Goal: Task Accomplishment & Management: Manage account settings

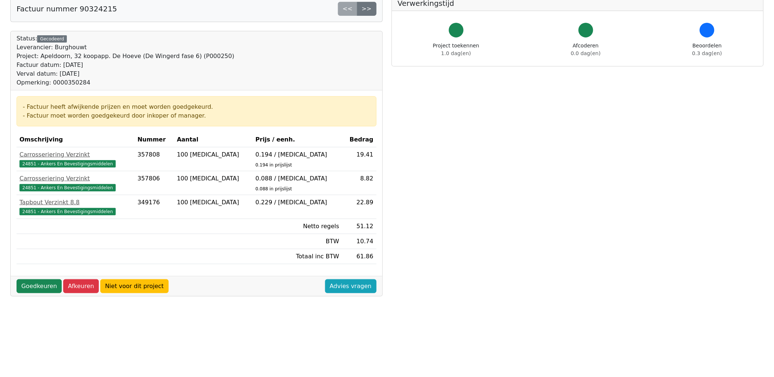
scroll to position [122, 0]
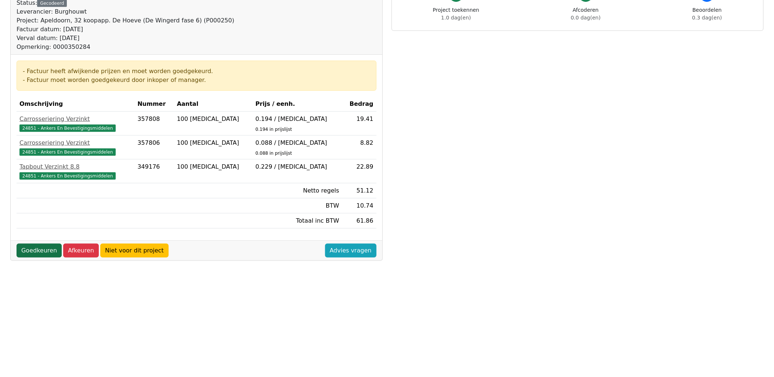
click at [28, 252] on link "Goedkeuren" at bounding box center [39, 250] width 45 height 14
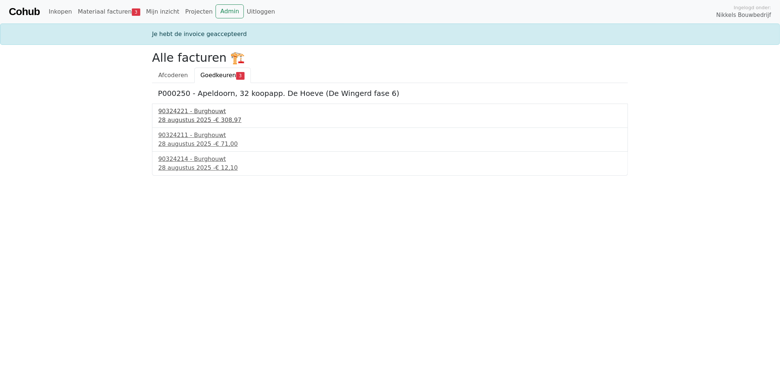
click at [197, 112] on div "90324221 - Burghouwt" at bounding box center [389, 111] width 463 height 9
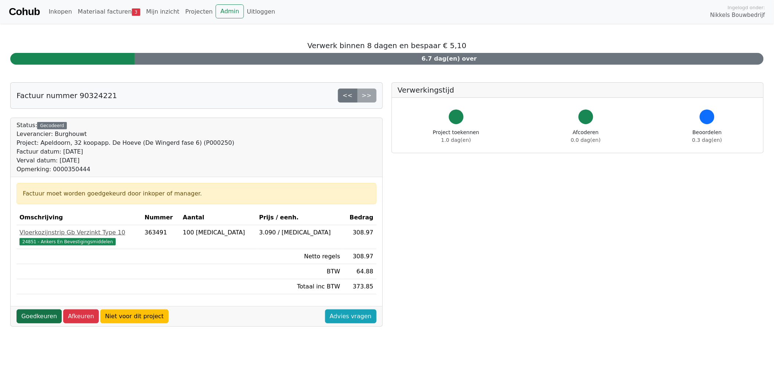
click at [37, 311] on link "Goedkeuren" at bounding box center [39, 316] width 45 height 14
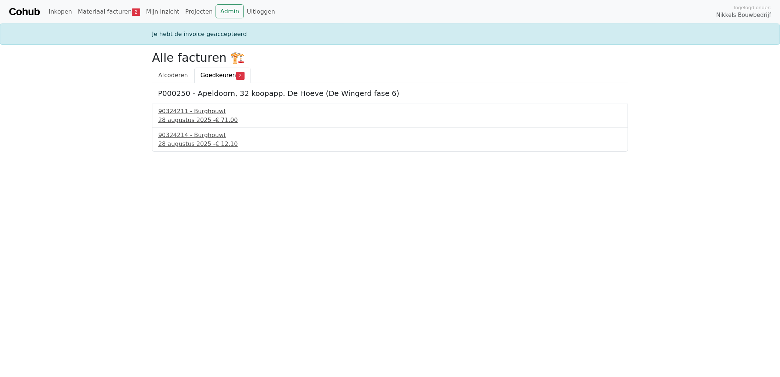
click at [197, 112] on div "90324211 - Burghouwt" at bounding box center [389, 111] width 463 height 9
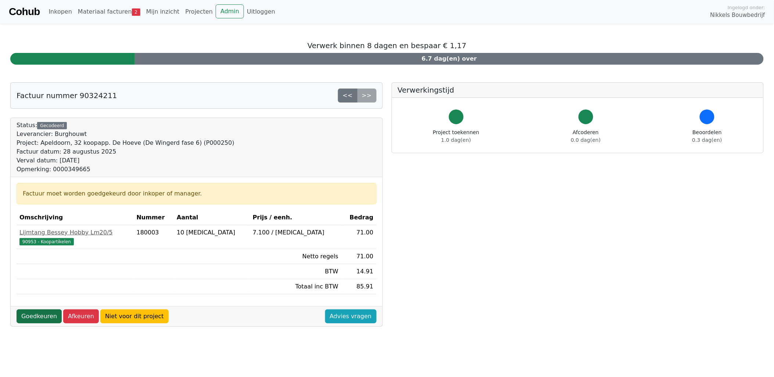
click at [43, 320] on link "Goedkeuren" at bounding box center [39, 316] width 45 height 14
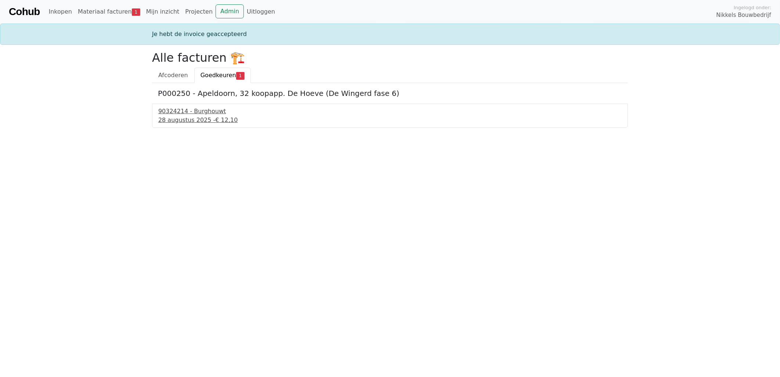
click at [199, 119] on div "28 augustus 2025 - € 12,10" at bounding box center [389, 120] width 463 height 9
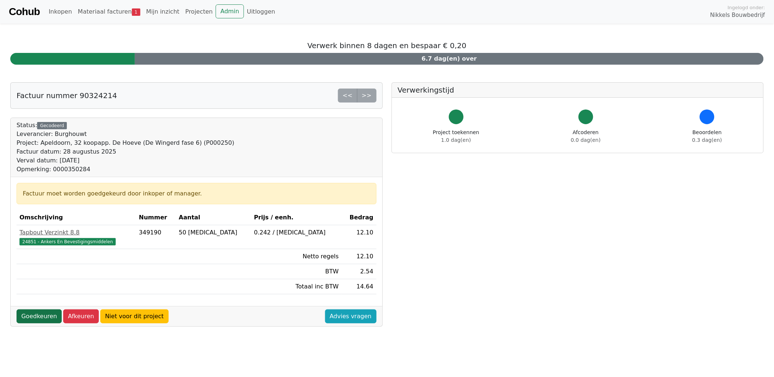
click at [39, 318] on link "Goedkeuren" at bounding box center [39, 316] width 45 height 14
